Goal: Check status: Check status

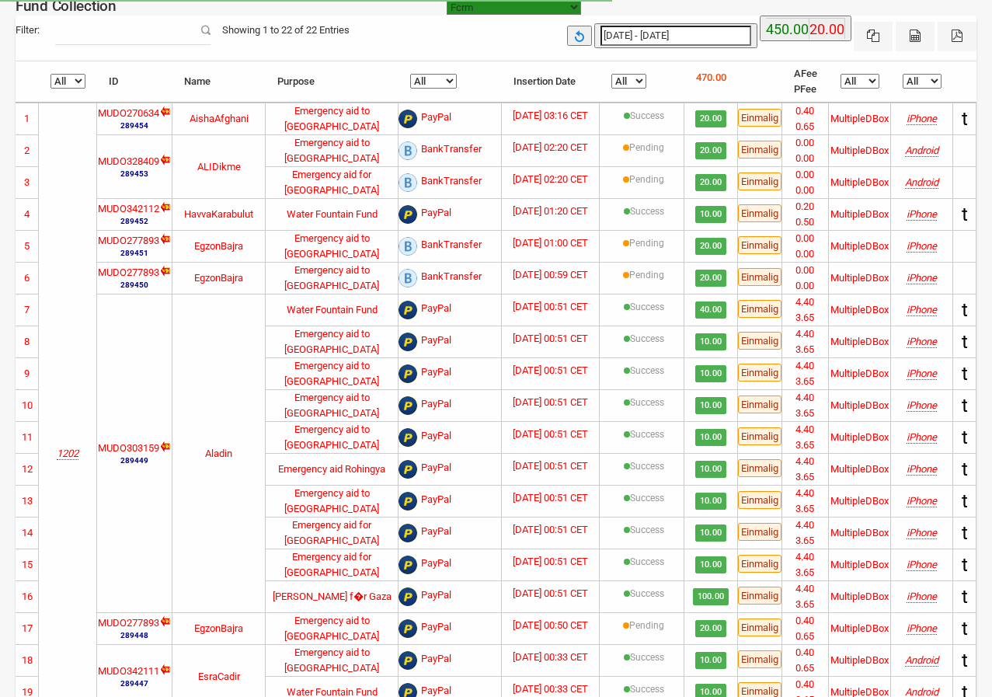
select select "100"
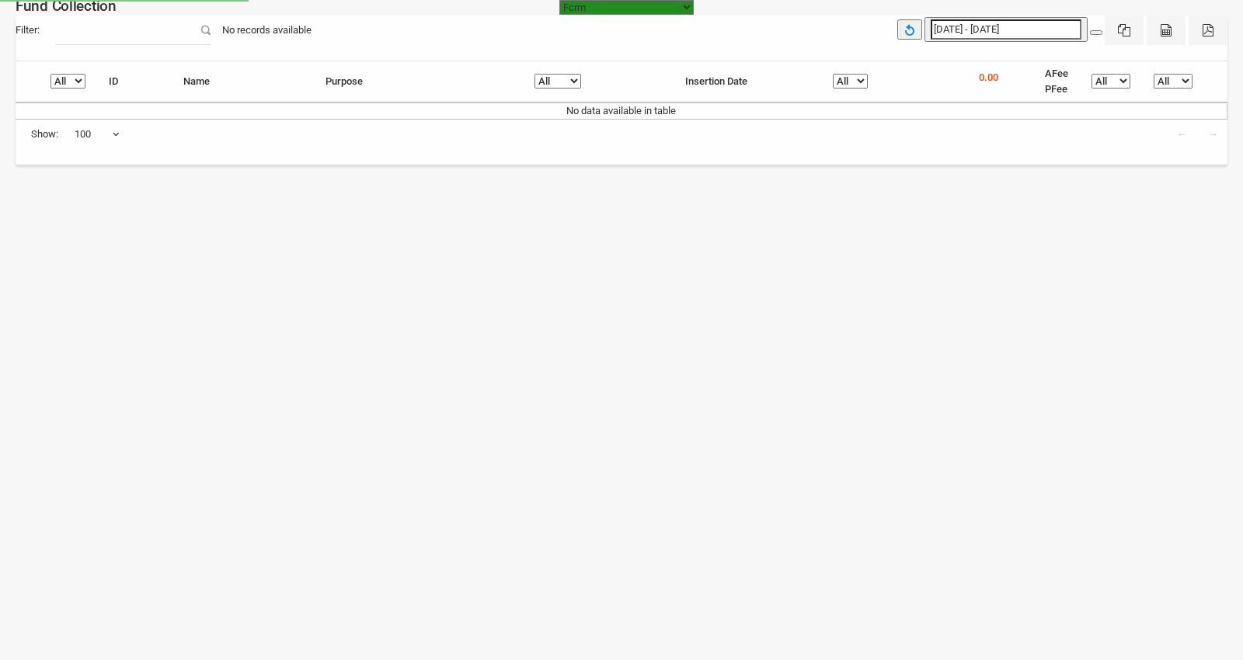
select select "https://subscription.myfundbox.com"
select select "100"
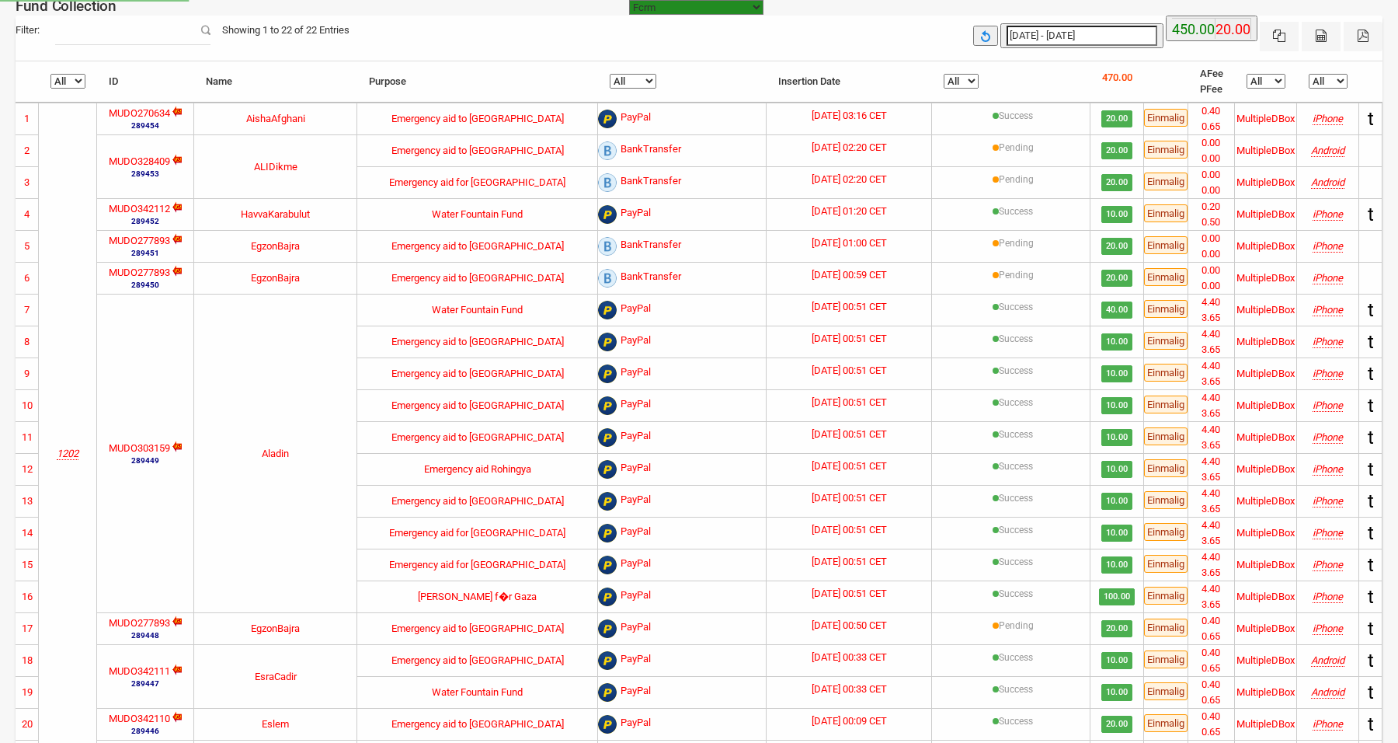
select select "100"
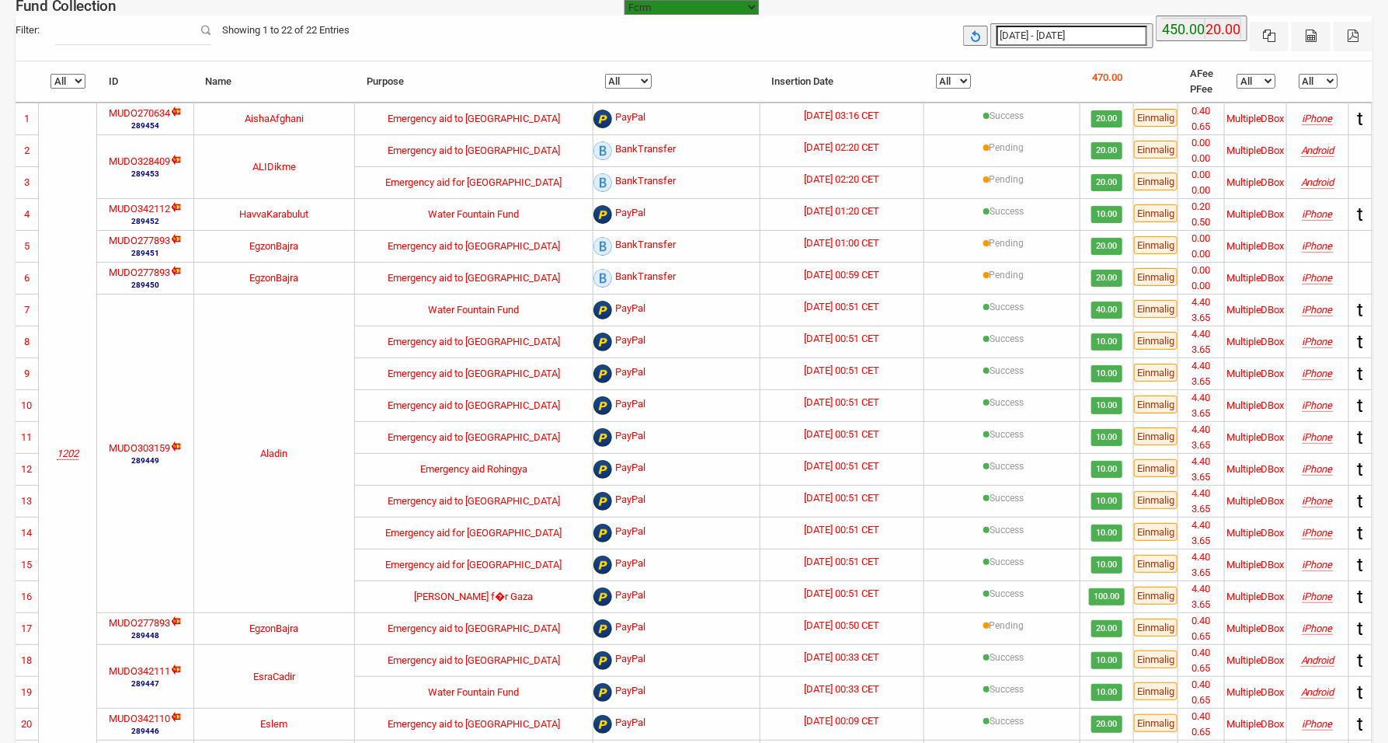
type input "[DATE]"
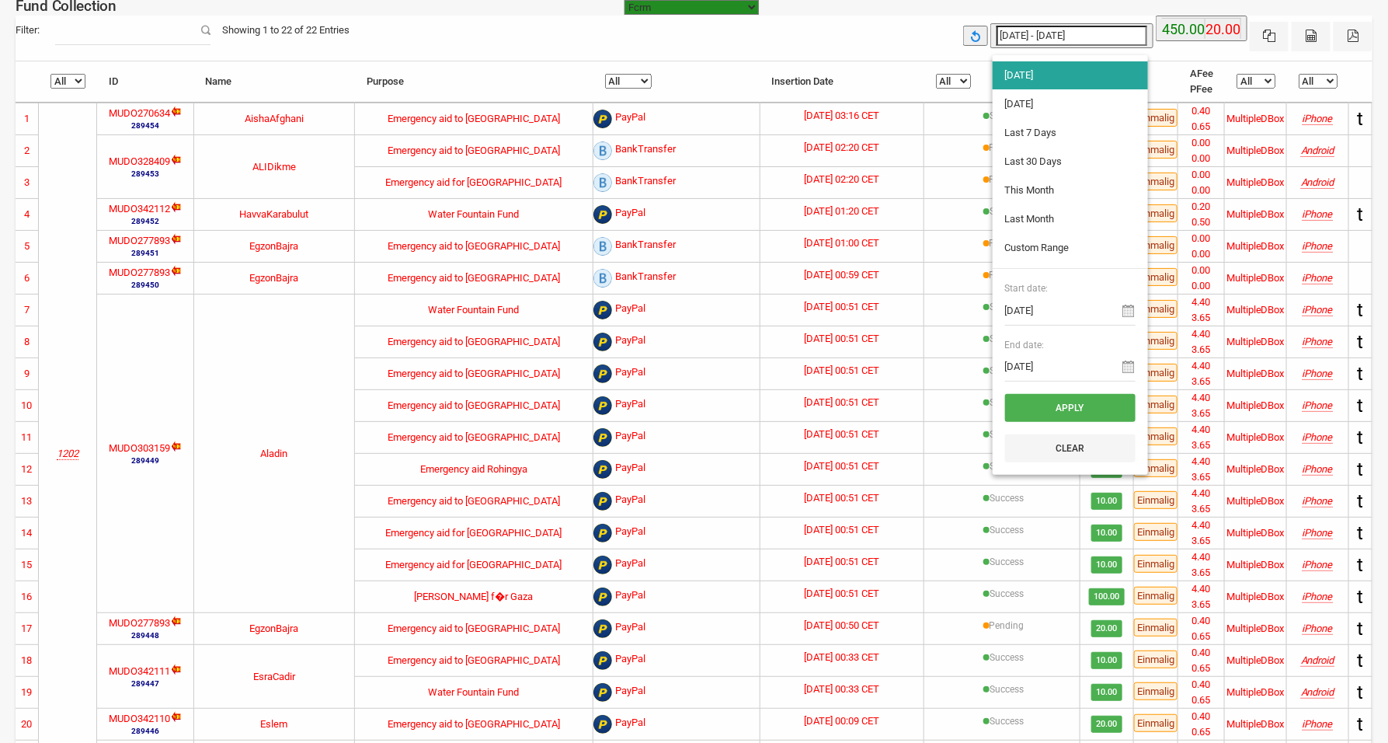
click at [1085, 37] on input "[DATE] - [DATE]" at bounding box center [1072, 36] width 151 height 20
type input "[DATE]"
click at [1043, 101] on li "[DATE]" at bounding box center [1070, 104] width 155 height 28
type input "[DATE] - [DATE]"
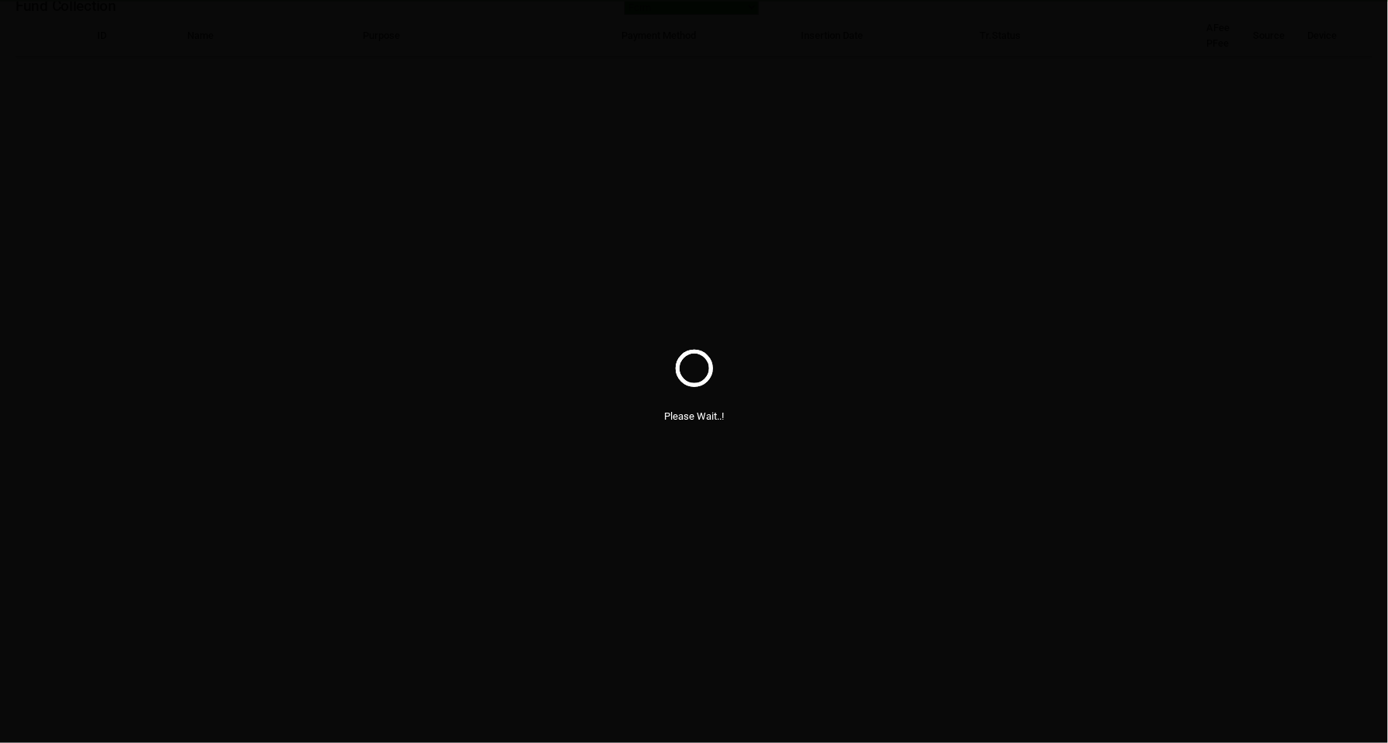
select select "100"
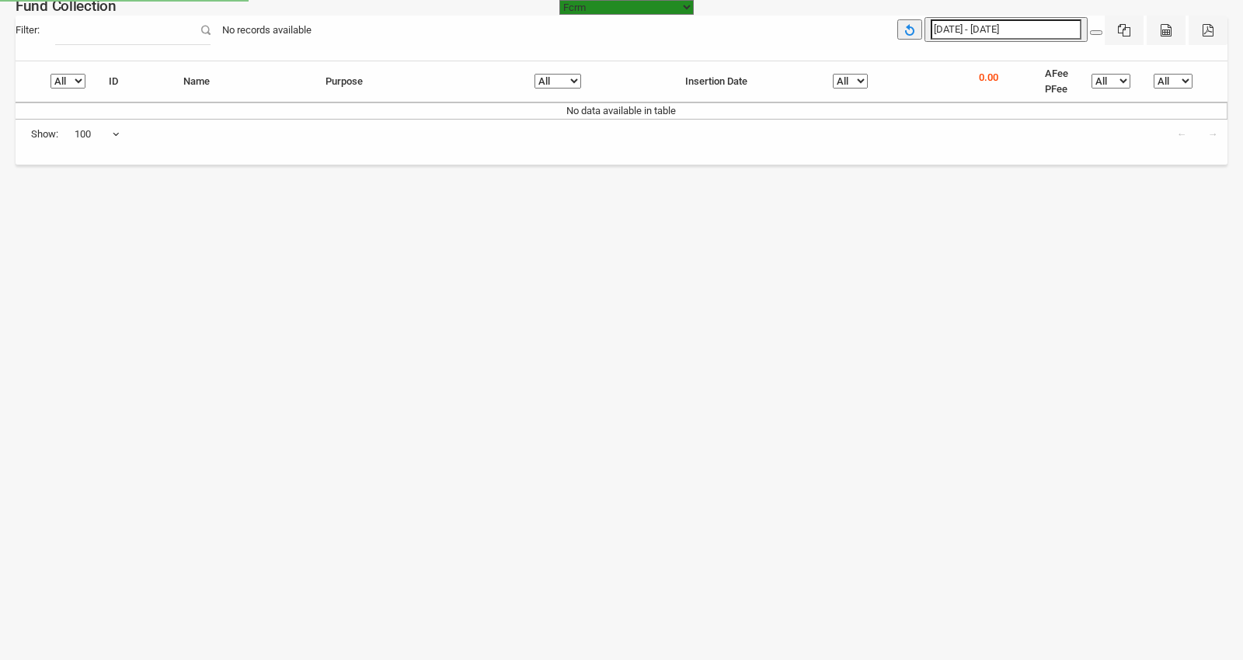
select select "https://subscription.myfundbox.com"
select select "100"
